Goal: Information Seeking & Learning: Learn about a topic

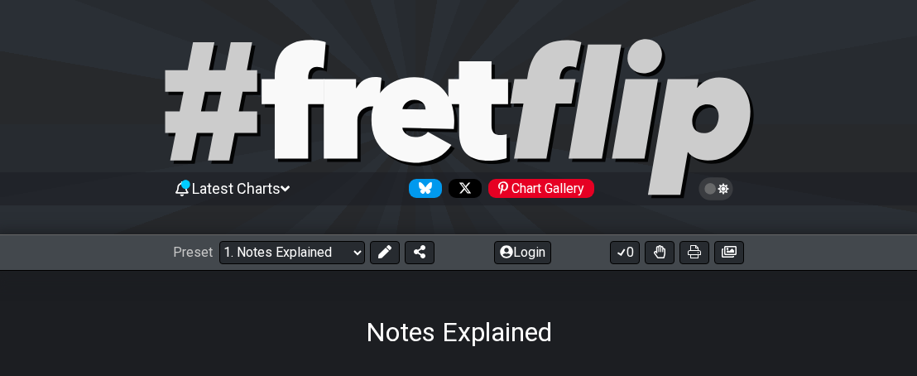
scroll to position [248, 0]
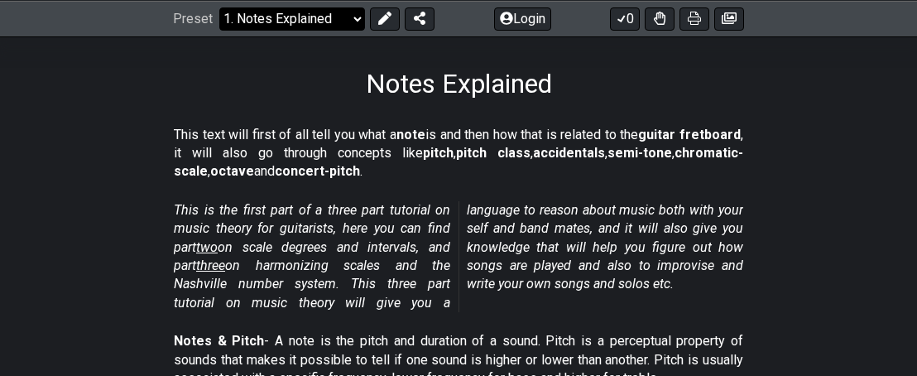
click at [348, 19] on select "Welcome to #fretflip! Initial Preset Custom Preset Minor Pentatonic Major Penta…" at bounding box center [292, 18] width 146 height 23
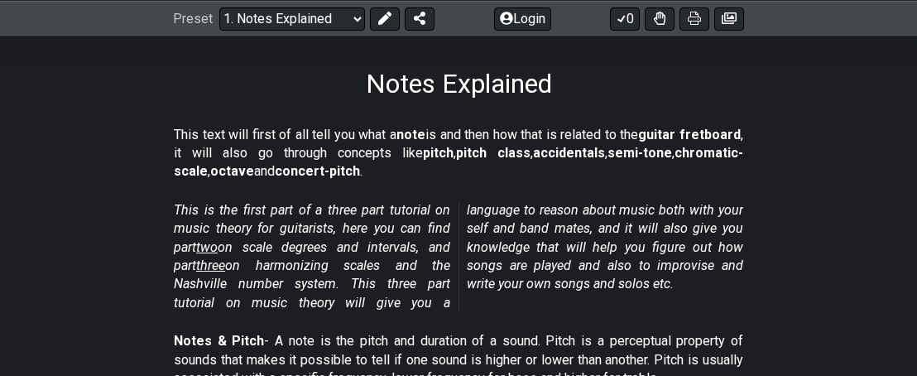
click at [413, 267] on em "This is the first part of a three part tutorial on music theory for guitarists,…" at bounding box center [458, 256] width 569 height 108
click at [411, 257] on em "This is the first part of a three part tutorial on music theory for guitarists,…" at bounding box center [458, 256] width 569 height 108
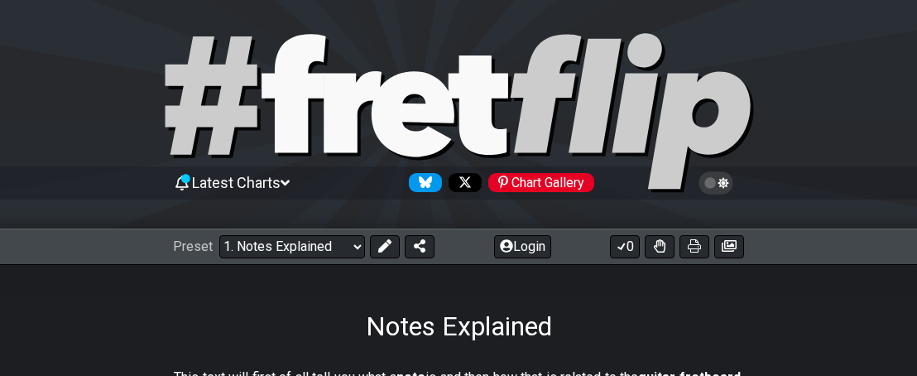
scroll to position [0, 0]
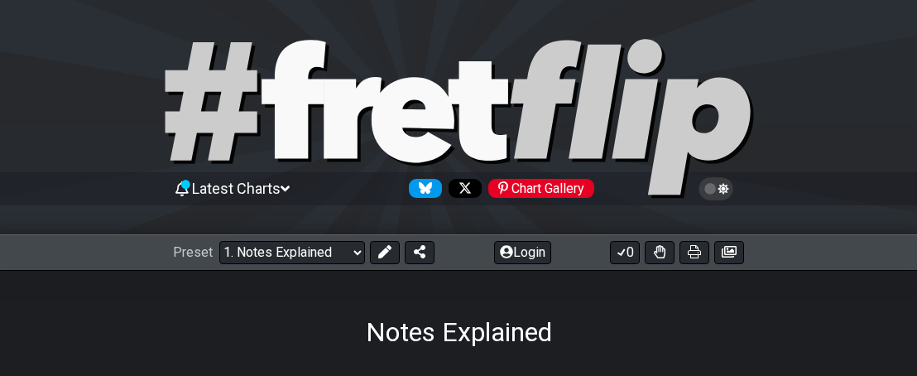
click at [280, 186] on span "Latest Charts" at bounding box center [236, 188] width 89 height 17
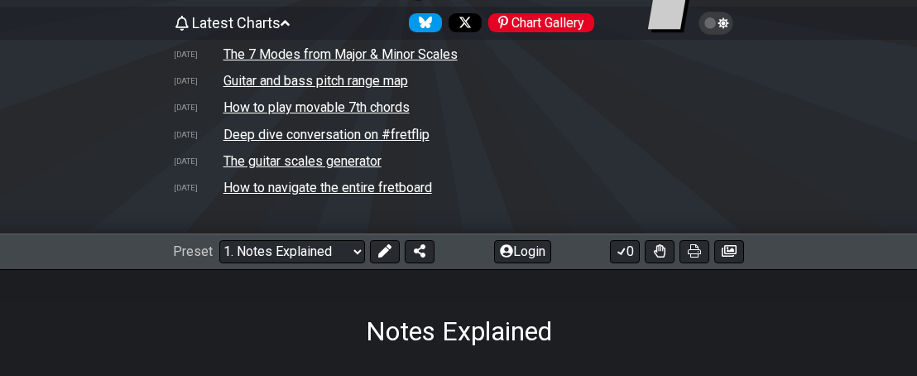
scroll to position [83, 0]
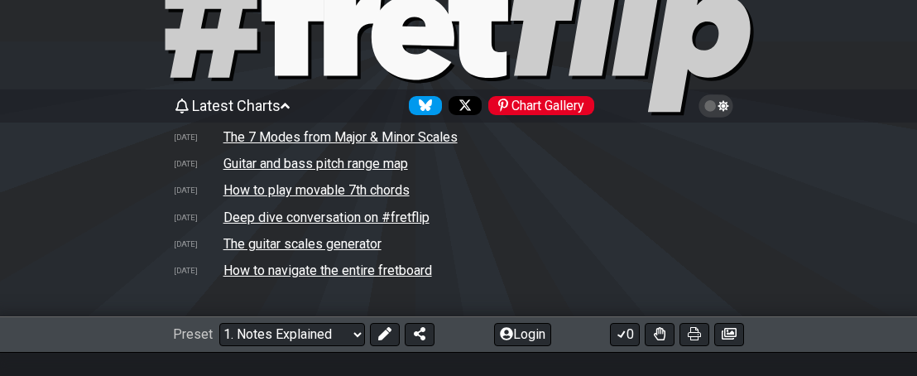
click at [290, 108] on icon at bounding box center [284, 105] width 9 height 15
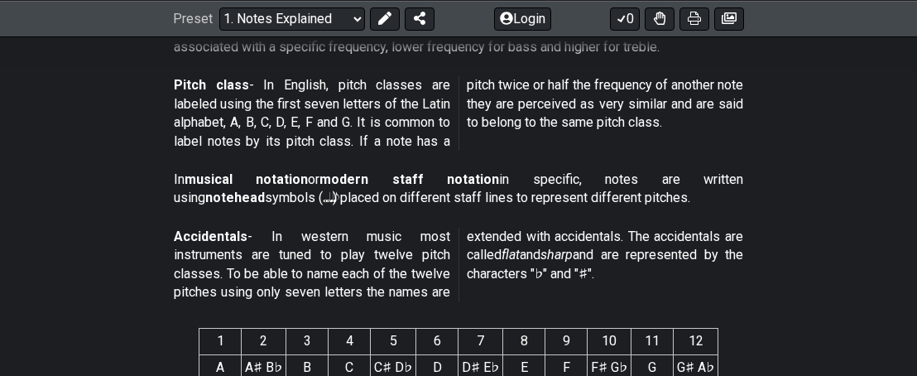
scroll to position [662, 0]
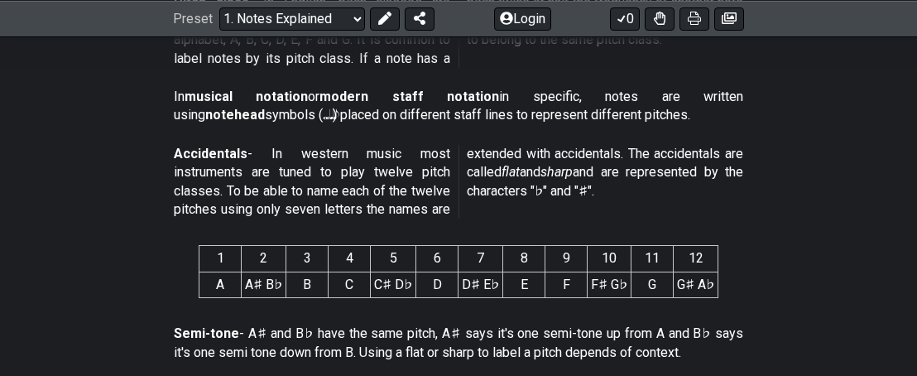
drag, startPoint x: 396, startPoint y: 336, endPoint x: 435, endPoint y: 320, distance: 42.7
click at [431, 324] on p "Semi-tone - A♯ and B♭ have the same pitch, A♯ says it's one semi-tone up from A…" at bounding box center [458, 342] width 569 height 37
click at [434, 321] on div "Semi-tone - A♯ and B♭ have the same pitch, A♯ says it's one semi-tone up from A…" at bounding box center [458, 346] width 569 height 57
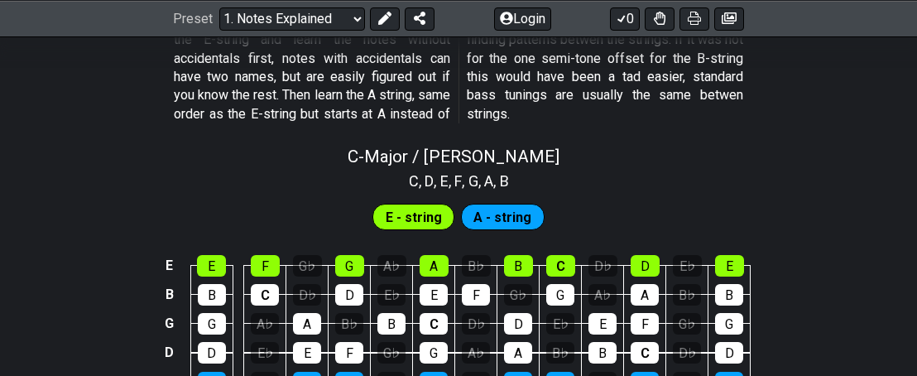
scroll to position [1572, 0]
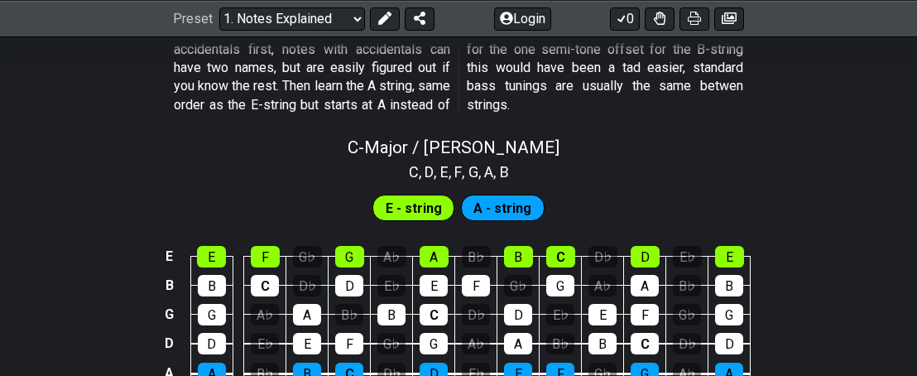
click at [482, 209] on span "A - string" at bounding box center [502, 208] width 58 height 24
click at [419, 209] on span "E - string" at bounding box center [414, 208] width 56 height 24
click at [420, 282] on div "E" at bounding box center [434, 286] width 28 height 22
click at [429, 283] on div "E" at bounding box center [434, 286] width 28 height 22
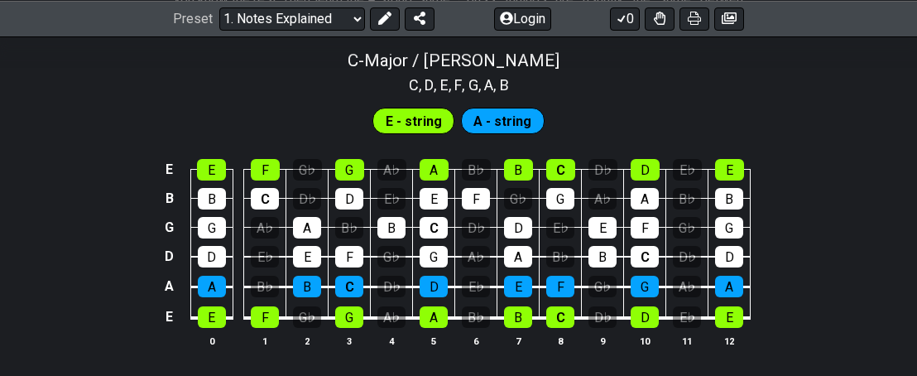
scroll to position [1684, 0]
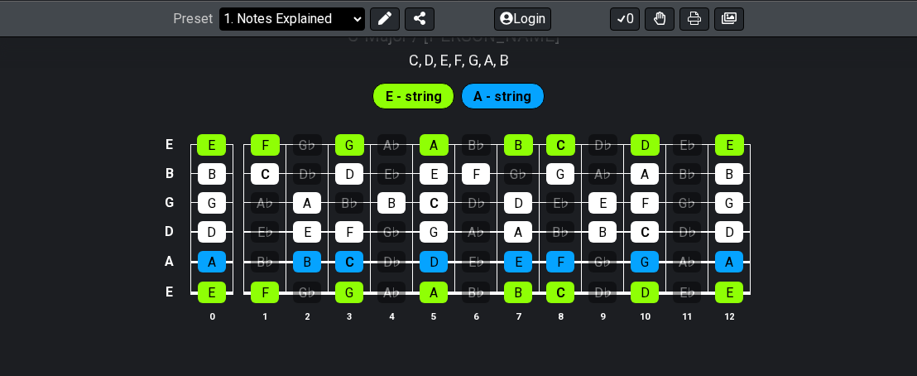
click at [352, 20] on select "Welcome to #fretflip! Initial Preset Custom Preset Minor Pentatonic Major Penta…" at bounding box center [292, 18] width 146 height 23
click at [219, 7] on select "Welcome to #fretflip! Initial Preset Custom Preset Minor Pentatonic Major Penta…" at bounding box center [292, 18] width 146 height 23
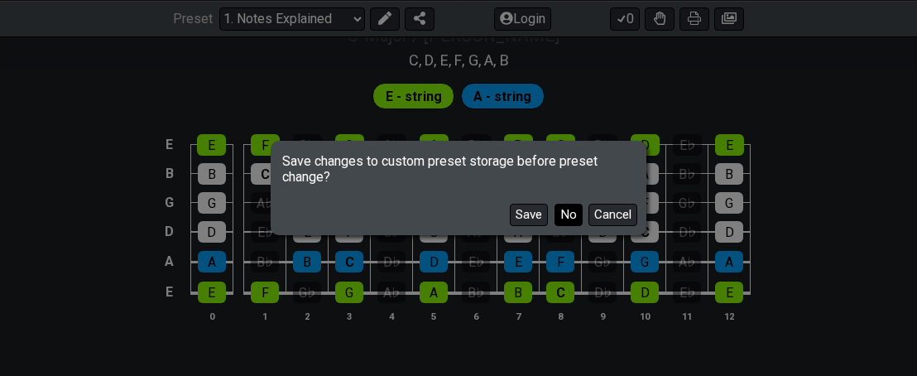
click at [569, 218] on button "No" at bounding box center [568, 215] width 28 height 22
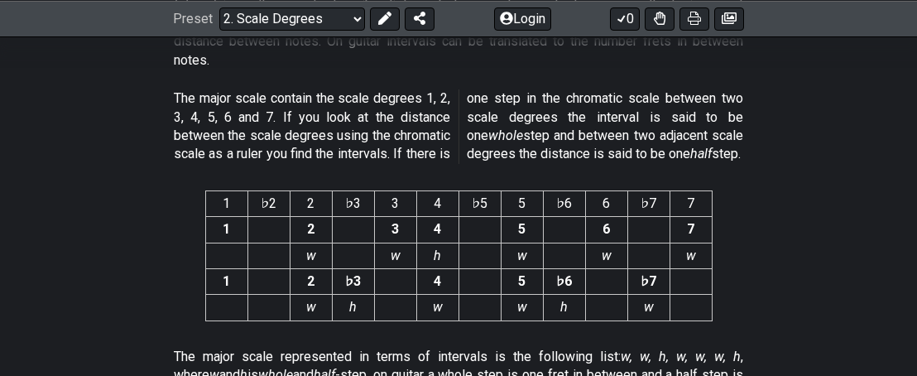
scroll to position [4393, 0]
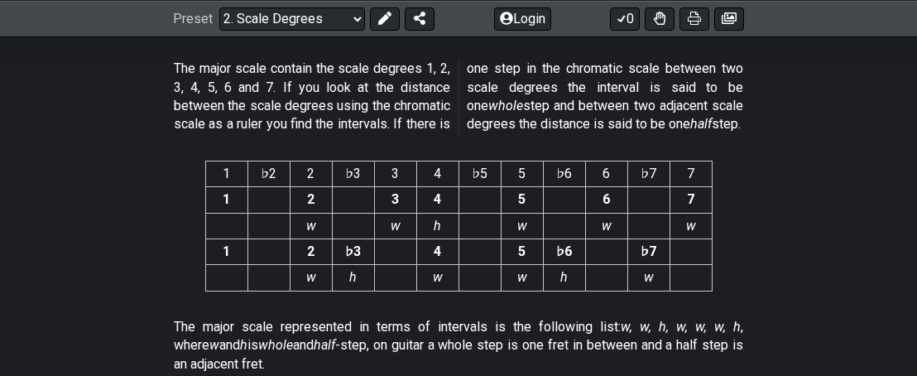
drag, startPoint x: 318, startPoint y: 293, endPoint x: 725, endPoint y: 233, distance: 411.4
click at [725, 233] on section "1 ♭2 2 ♭3 3 4 ♭5 5 ♭6 6 ♭7 7 1 2 3 4 5 6 7 w w h w w w 1 2 ♭3 4 5 ♭6 ♭7 w h w w…" at bounding box center [458, 229] width 917 height 164
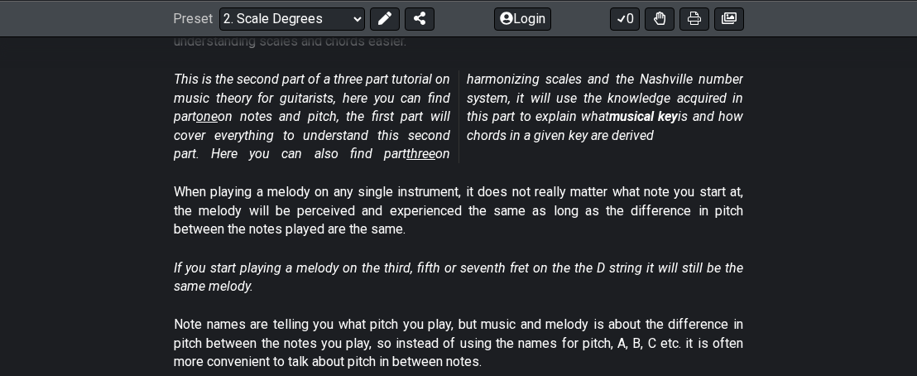
scroll to position [331, 0]
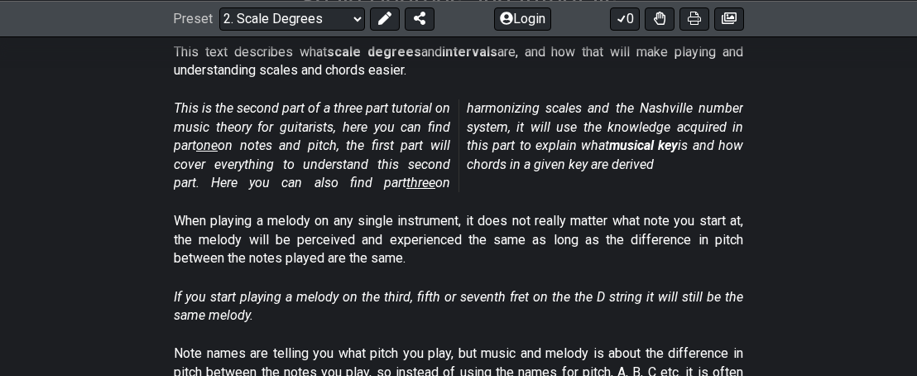
click at [409, 181] on span "three" at bounding box center [420, 183] width 29 height 16
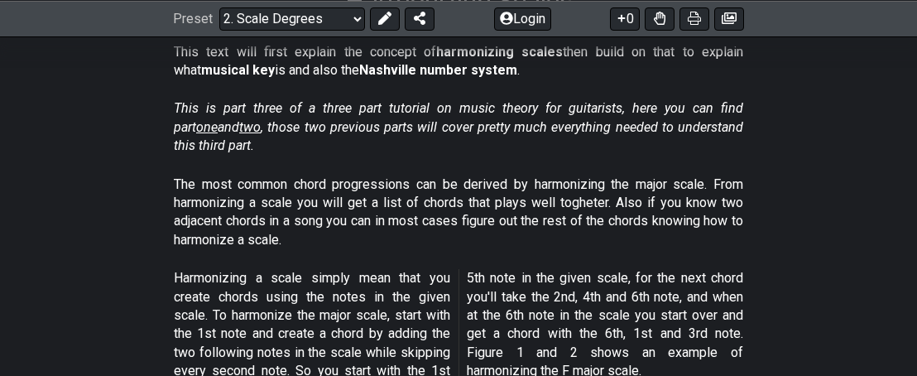
select select "/harmonizing-scales"
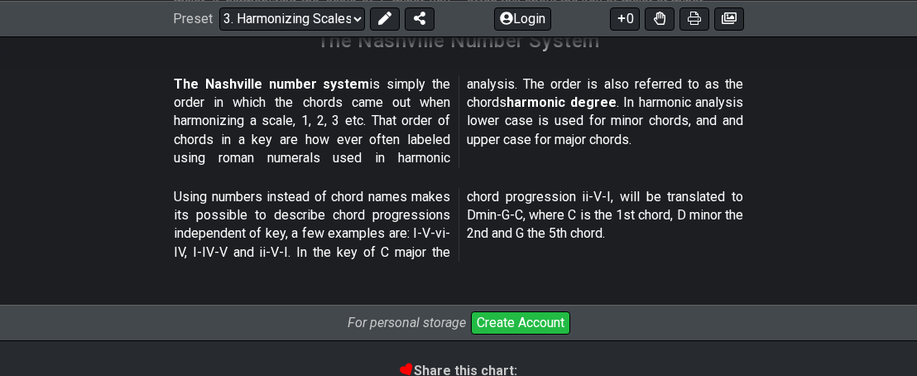
scroll to position [2548, 0]
